Goal: Find specific page/section: Find specific page/section

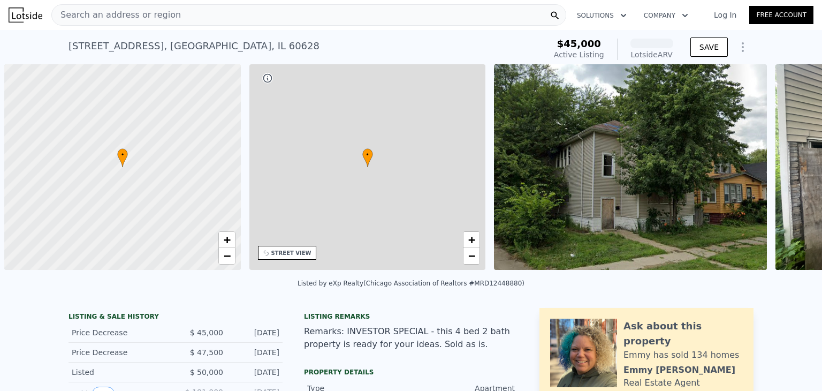
scroll to position [0, 4]
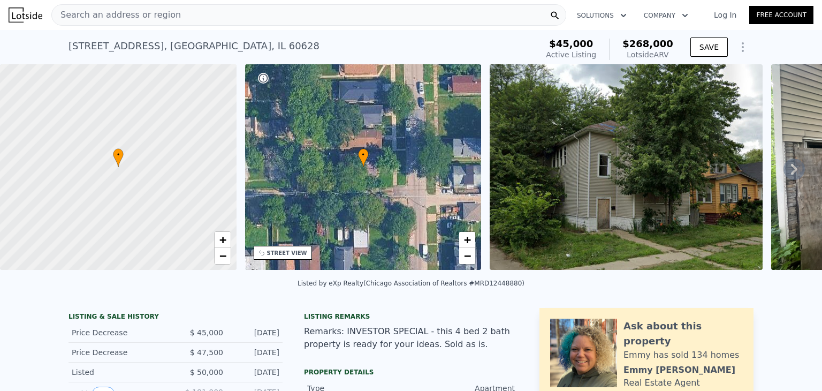
click at [783, 174] on icon at bounding box center [793, 168] width 21 height 21
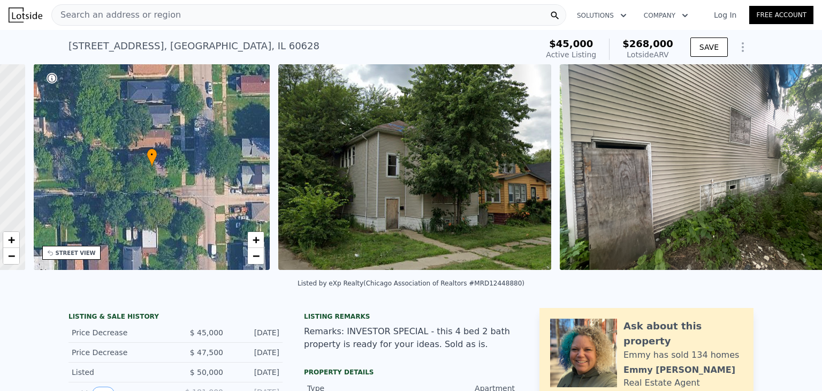
scroll to position [0, 249]
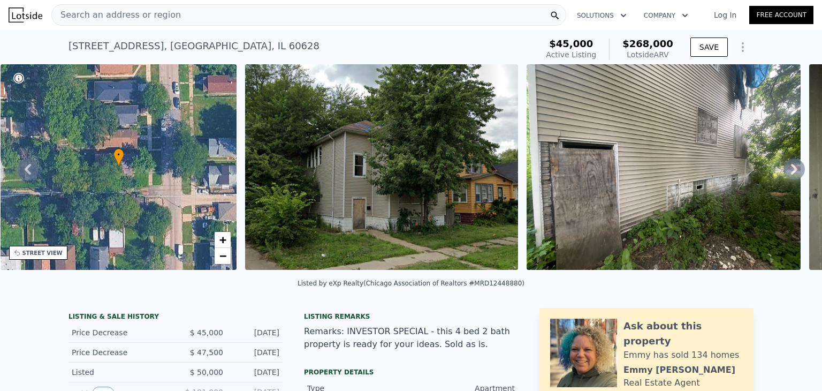
click at [783, 174] on icon at bounding box center [793, 168] width 21 height 21
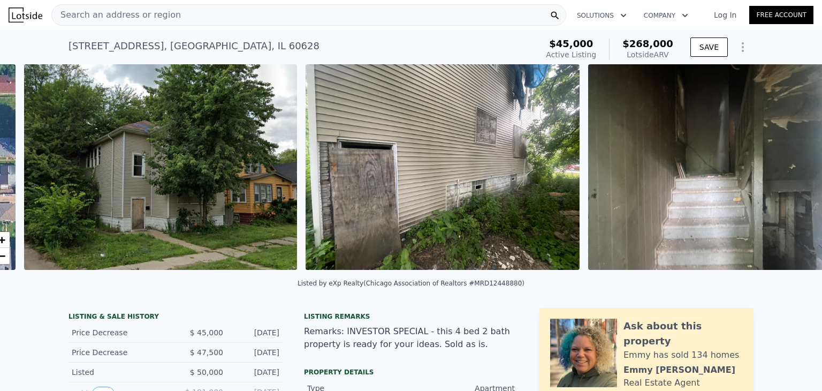
scroll to position [0, 489]
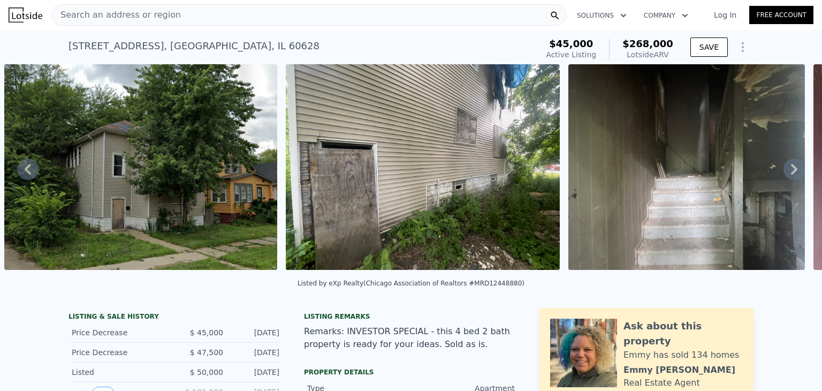
click at [783, 174] on icon at bounding box center [793, 168] width 21 height 21
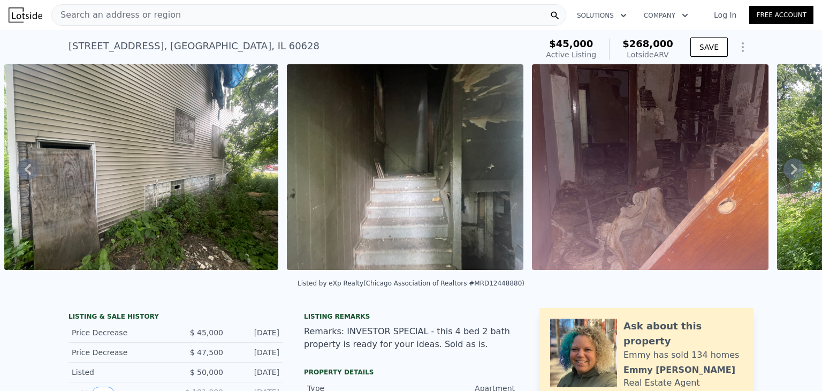
click at [783, 174] on icon at bounding box center [793, 168] width 21 height 21
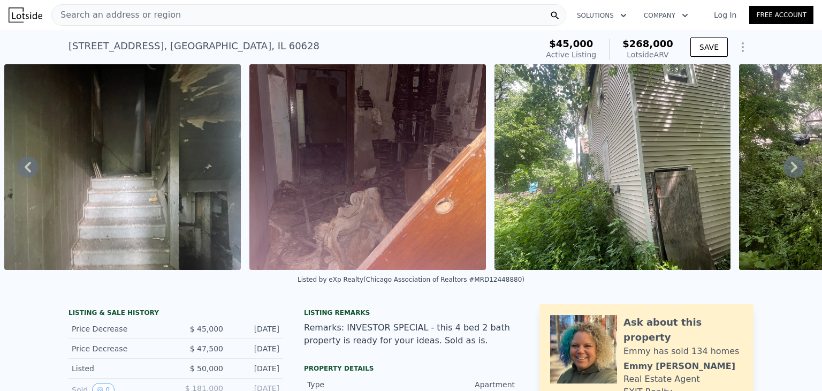
click at [783, 174] on icon at bounding box center [793, 166] width 21 height 21
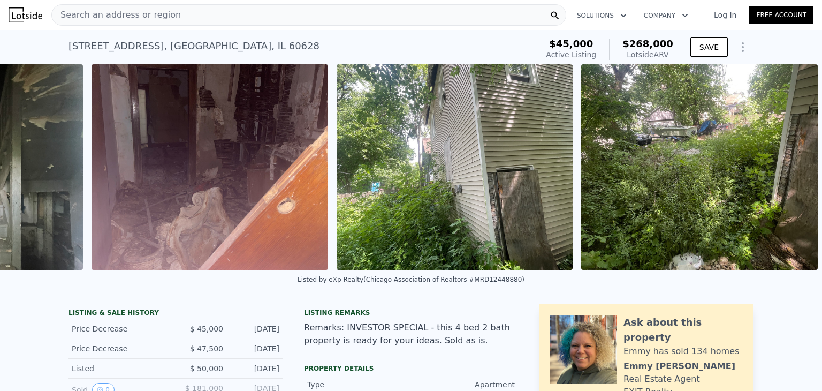
scroll to position [0, 1219]
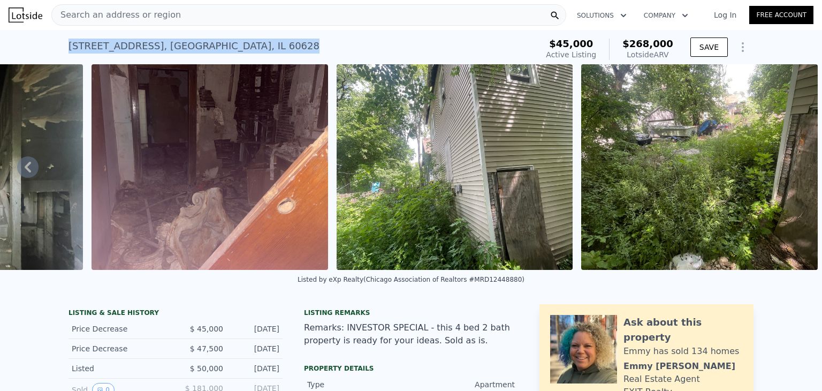
drag, startPoint x: 242, startPoint y: 47, endPoint x: 73, endPoint y: 23, distance: 170.7
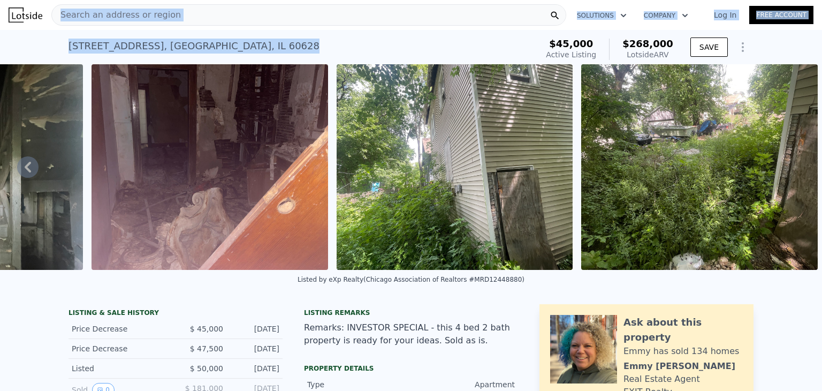
click at [107, 46] on div "11742 S Harvard Ave , Chicago , IL 60628" at bounding box center [193, 46] width 251 height 15
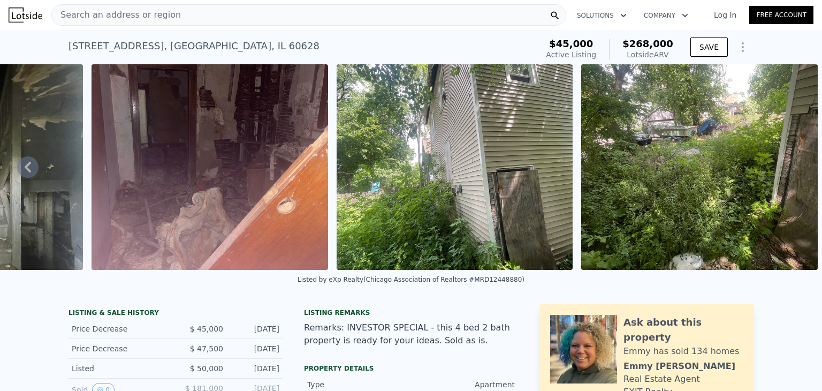
drag, startPoint x: 64, startPoint y: 44, endPoint x: 88, endPoint y: 47, distance: 24.8
click at [72, 45] on div "11742 S Harvard Ave , Chicago , IL 60628 Active at $45k (~ARV $268k ) $45,000 A…" at bounding box center [411, 47] width 822 height 34
drag, startPoint x: 88, startPoint y: 47, endPoint x: 171, endPoint y: 51, distance: 83.0
click at [156, 52] on div "11742 S Harvard Ave , Chicago , IL 60628" at bounding box center [193, 46] width 251 height 15
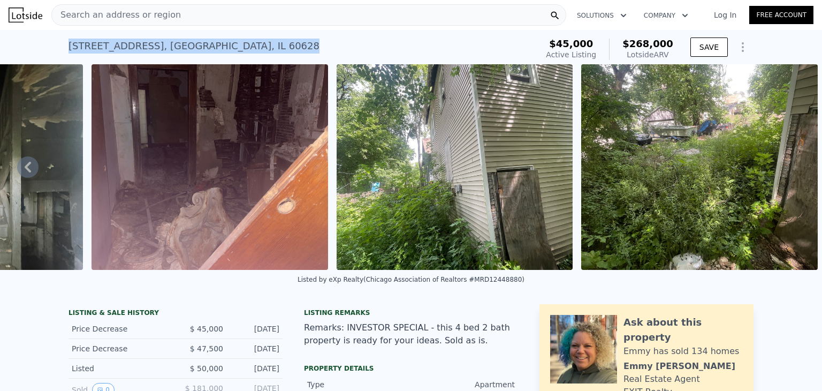
drag, startPoint x: 248, startPoint y: 52, endPoint x: 70, endPoint y: 44, distance: 178.8
click at [64, 45] on div "11742 S Harvard Ave , Chicago , IL 60628 Active at $45k (~ARV $268k ) $45,000 A…" at bounding box center [411, 47] width 822 height 34
copy div "11742 S Harvard Ave , Chicago , IL 60628"
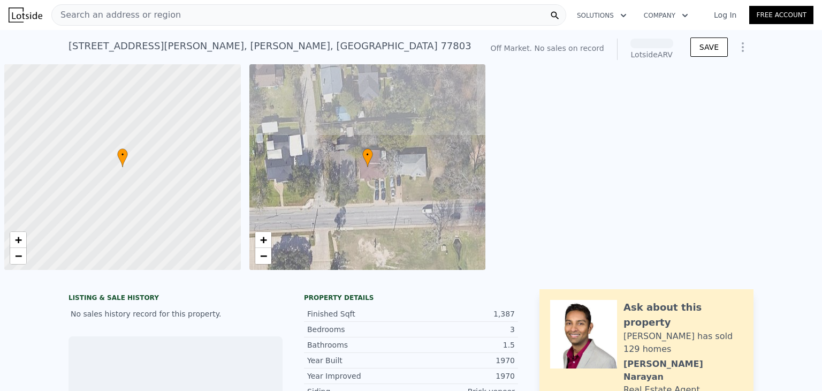
scroll to position [0, 4]
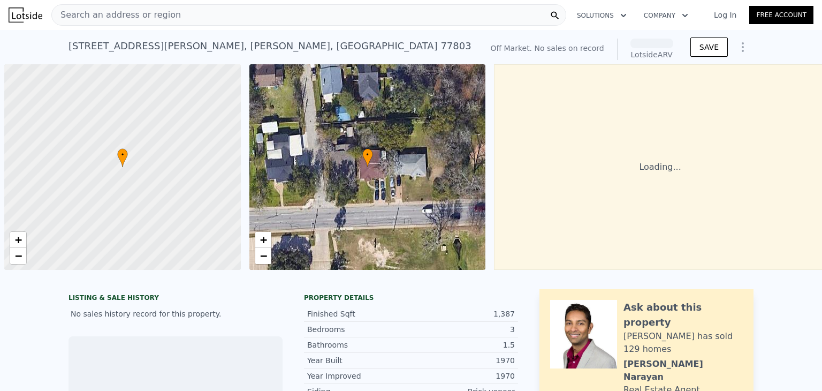
scroll to position [0, 4]
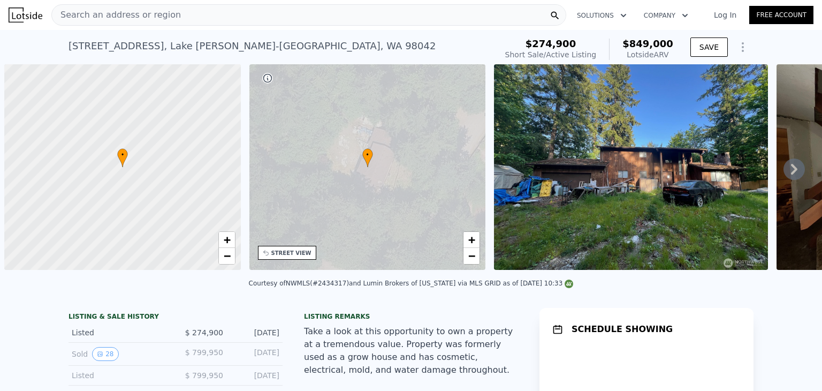
scroll to position [0, 4]
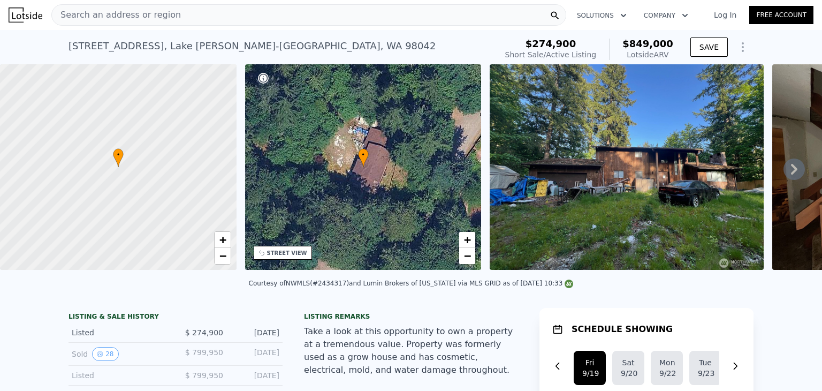
click at [783, 175] on icon at bounding box center [793, 168] width 21 height 21
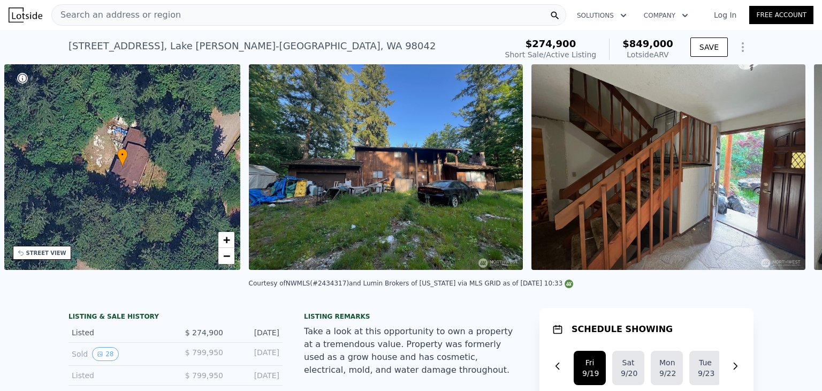
scroll to position [0, 249]
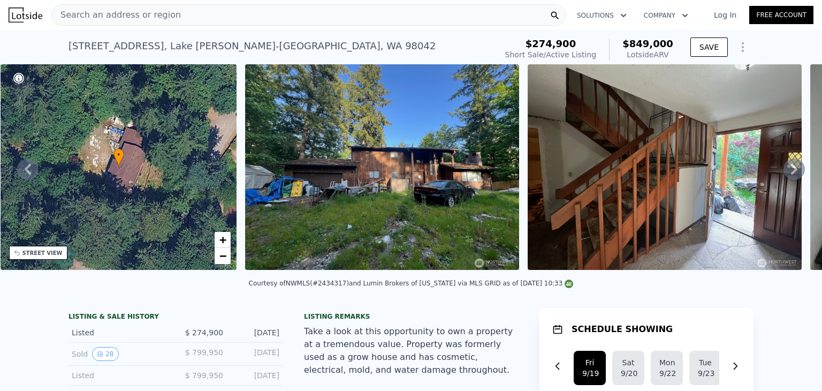
click at [783, 174] on icon at bounding box center [793, 168] width 21 height 21
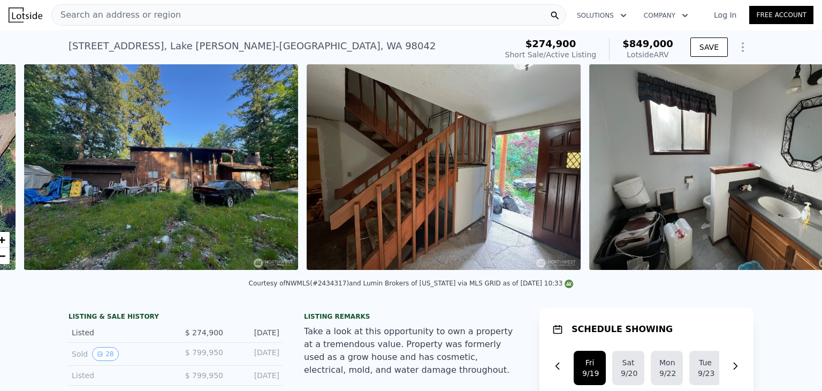
scroll to position [0, 489]
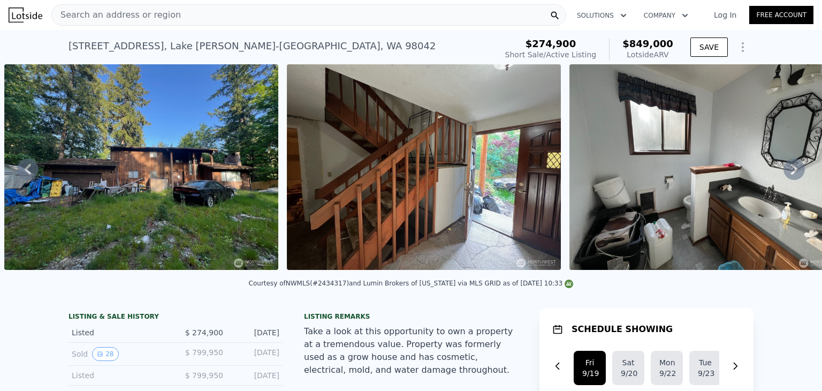
click at [783, 174] on icon at bounding box center [793, 168] width 21 height 21
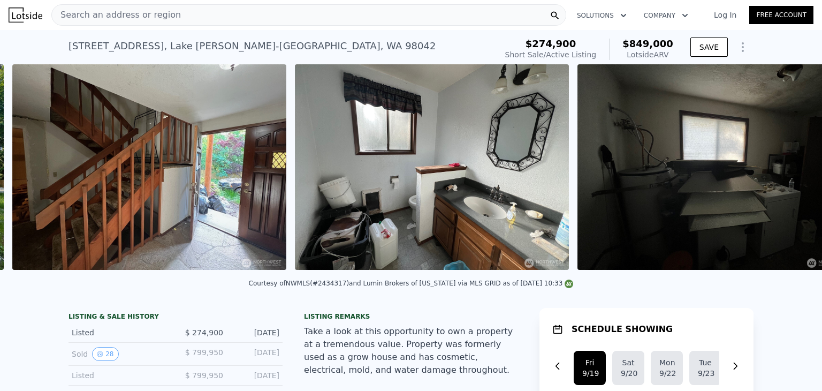
scroll to position [0, 772]
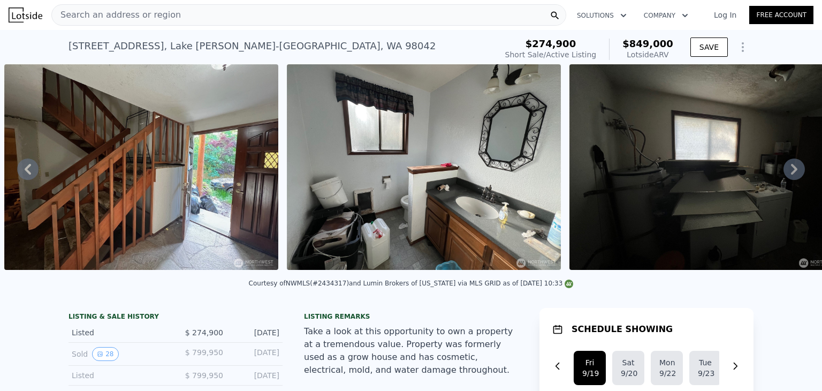
click at [783, 174] on icon at bounding box center [793, 168] width 21 height 21
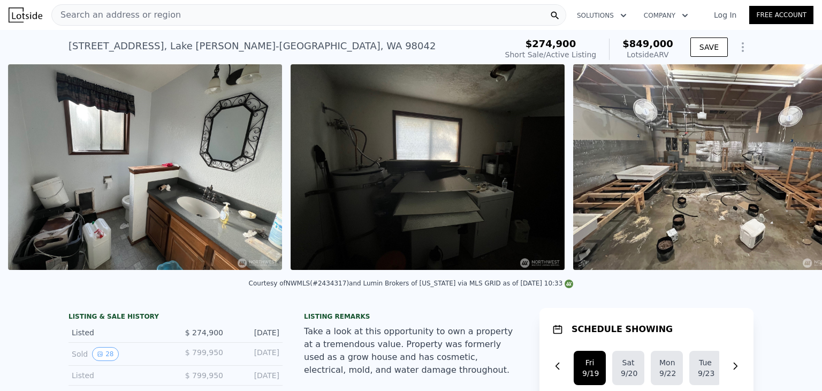
scroll to position [0, 1054]
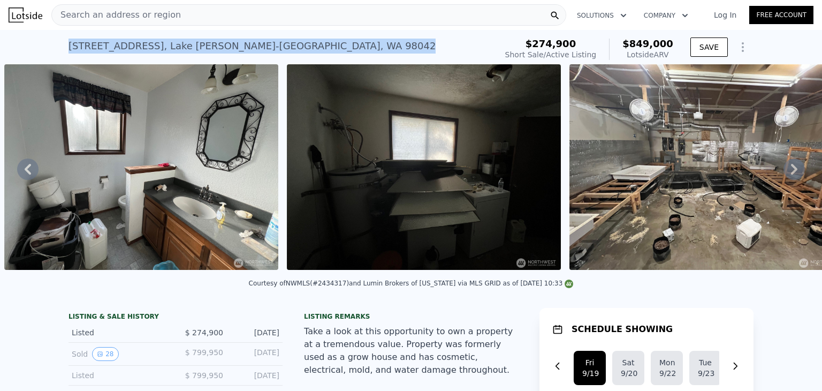
drag, startPoint x: 65, startPoint y: 45, endPoint x: 312, endPoint y: 63, distance: 247.2
click at [312, 62] on div "[STREET_ADDRESS][PERSON_NAME] Short Sale / Active at $274,900 (~ARV $849k )" at bounding box center [280, 49] width 424 height 30
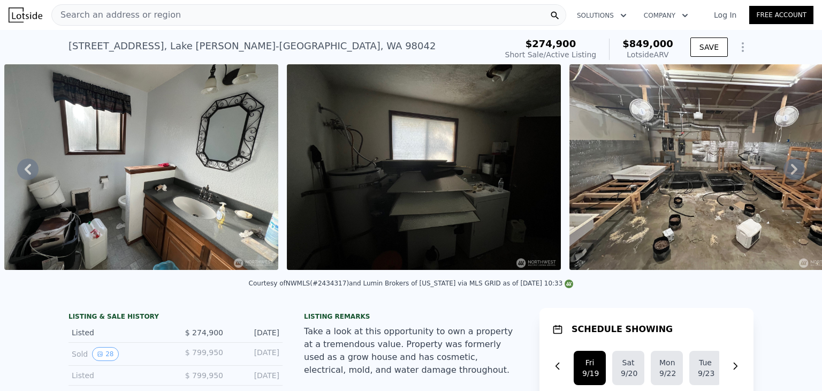
click at [186, 14] on div "Search an address or region" at bounding box center [308, 14] width 515 height 21
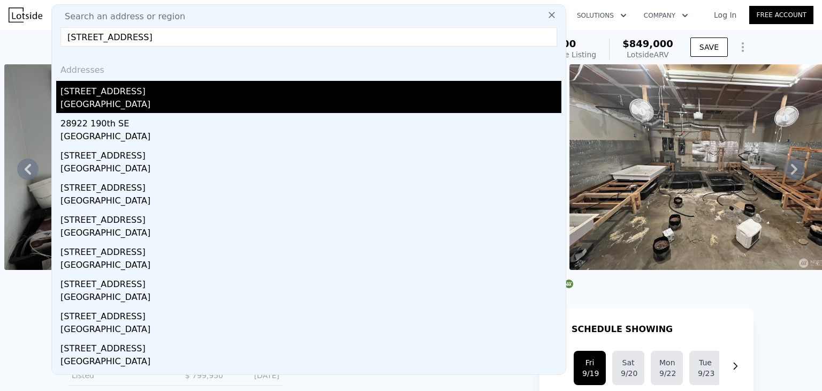
type input "[STREET_ADDRESS]"
click at [137, 94] on div "[STREET_ADDRESS]" at bounding box center [310, 89] width 501 height 17
